Goal: Task Accomplishment & Management: Manage account settings

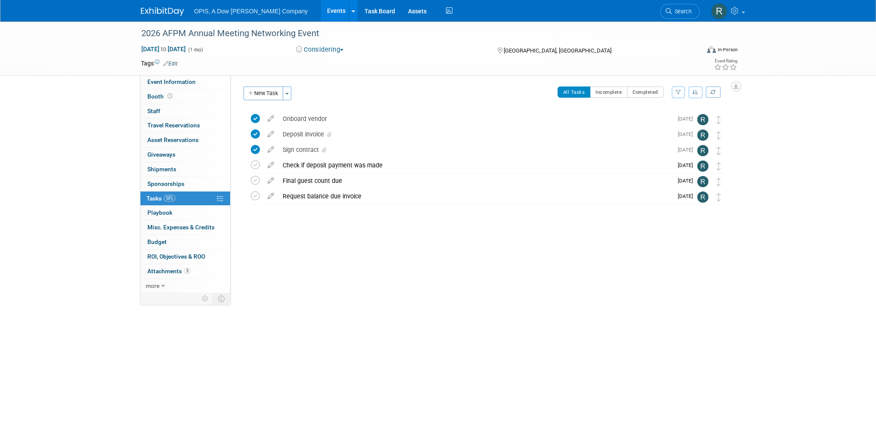
click at [320, 14] on link "Events" at bounding box center [335, 11] width 31 height 22
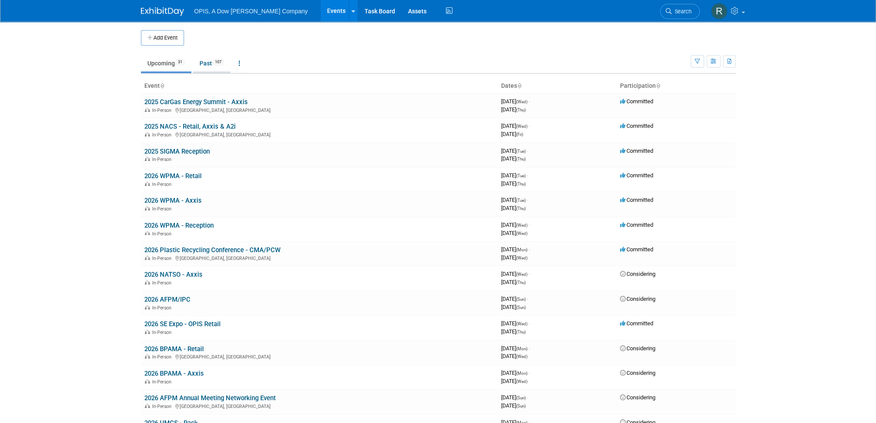
click at [204, 61] on link "Past 107" at bounding box center [211, 63] width 37 height 16
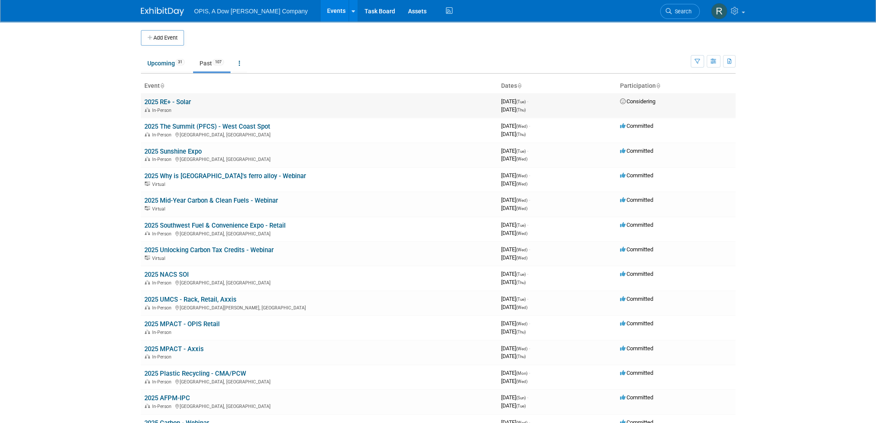
click at [184, 99] on link "2025 RE+ - Solar" at bounding box center [167, 102] width 47 height 8
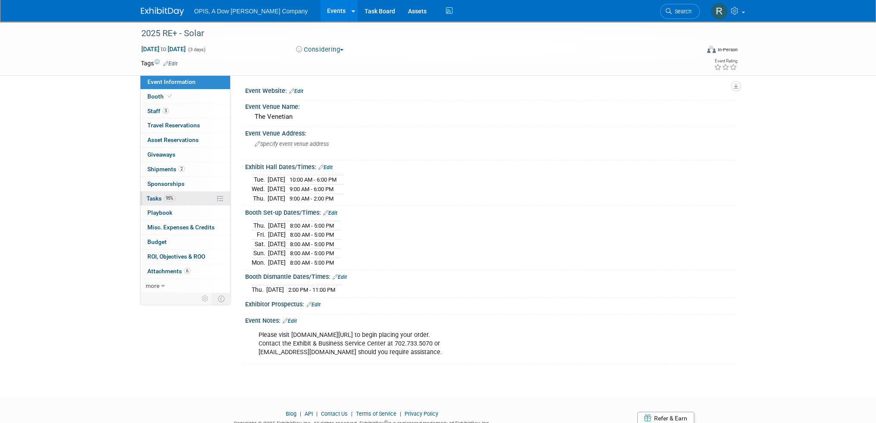
click at [148, 195] on span "Tasks 95%" at bounding box center [160, 198] width 29 height 7
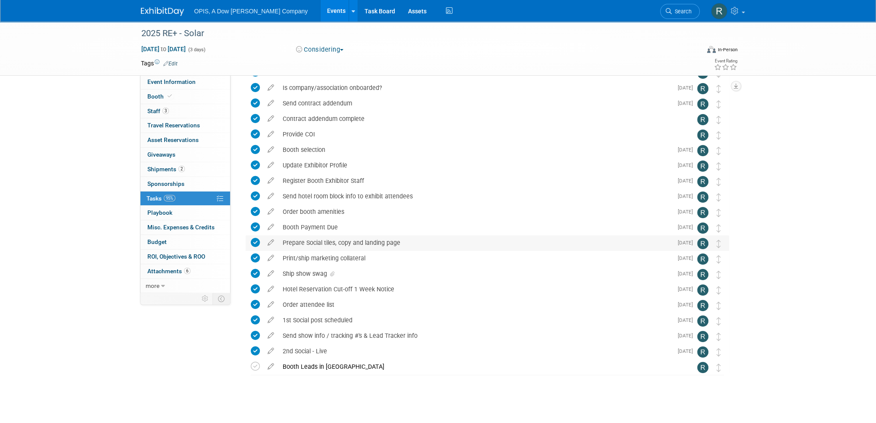
scroll to position [50, 0]
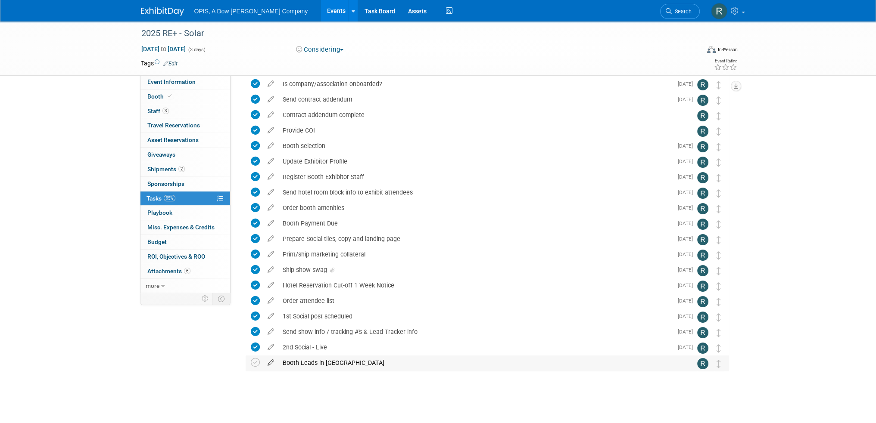
click at [270, 362] on icon at bounding box center [270, 361] width 15 height 11
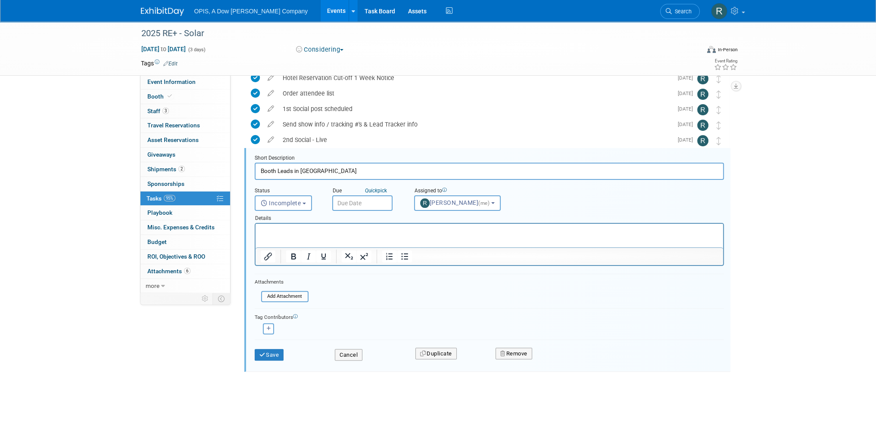
scroll to position [0, 0]
click at [296, 201] on span "Incomplete" at bounding box center [281, 203] width 40 height 7
click at [288, 238] on label "Completed" at bounding box center [282, 240] width 47 height 14
click at [256, 238] on input "Completed" at bounding box center [254, 239] width 6 height 6
select select "3"
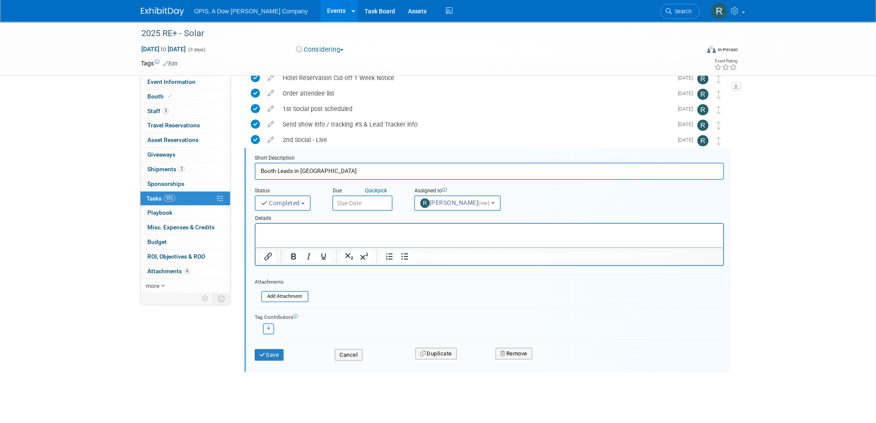
click at [351, 203] on input "text" at bounding box center [362, 204] width 60 height 16
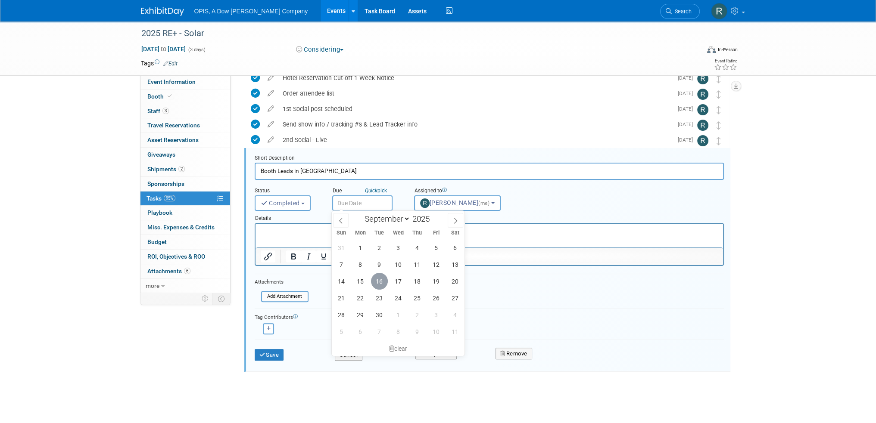
click at [376, 279] on span "16" at bounding box center [379, 281] width 17 height 17
type input "Sep 16, 2025"
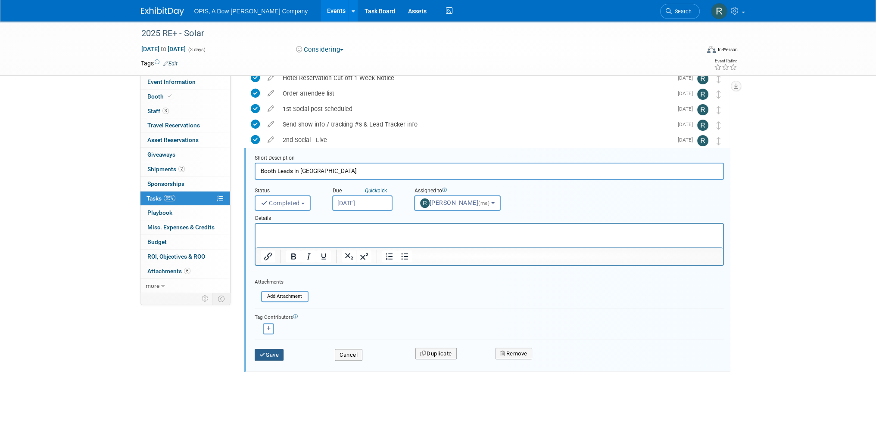
click at [274, 351] on button "Save" at bounding box center [269, 355] width 29 height 12
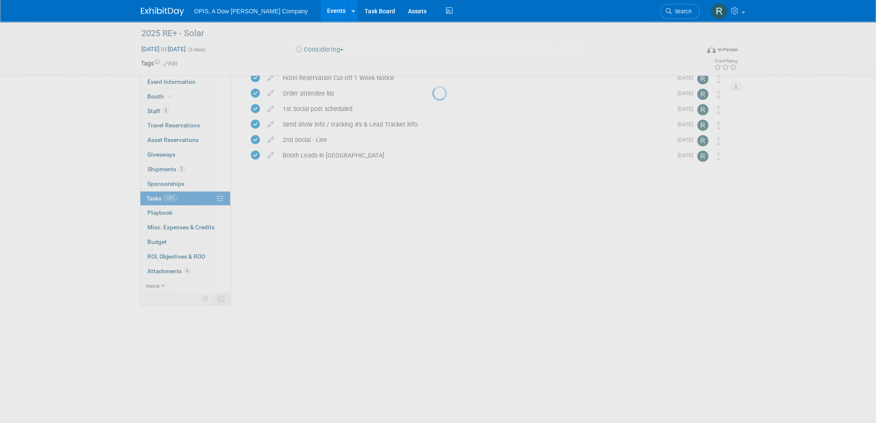
scroll to position [50, 0]
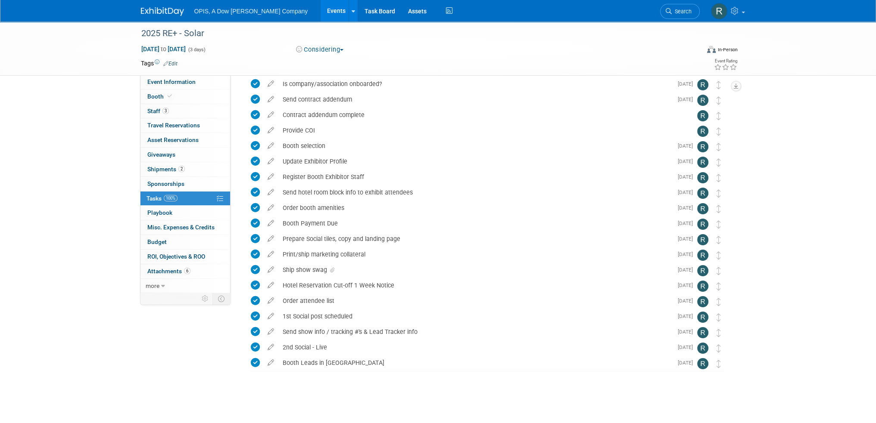
click at [320, 12] on link "Events" at bounding box center [335, 11] width 31 height 22
